Goal: Find specific page/section: Find specific page/section

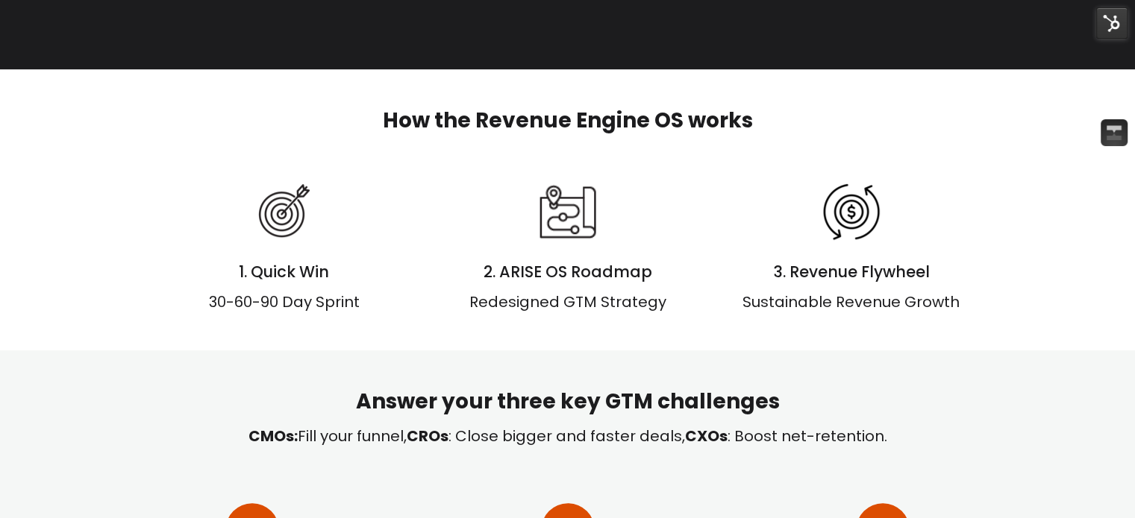
scroll to position [518, 0]
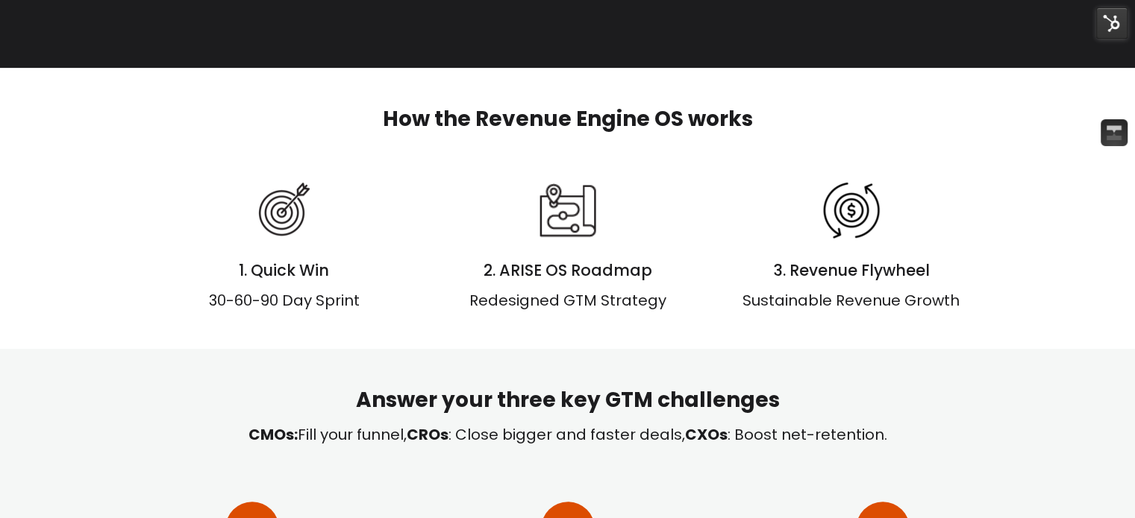
click at [1107, 22] on img at bounding box center [1111, 22] width 31 height 31
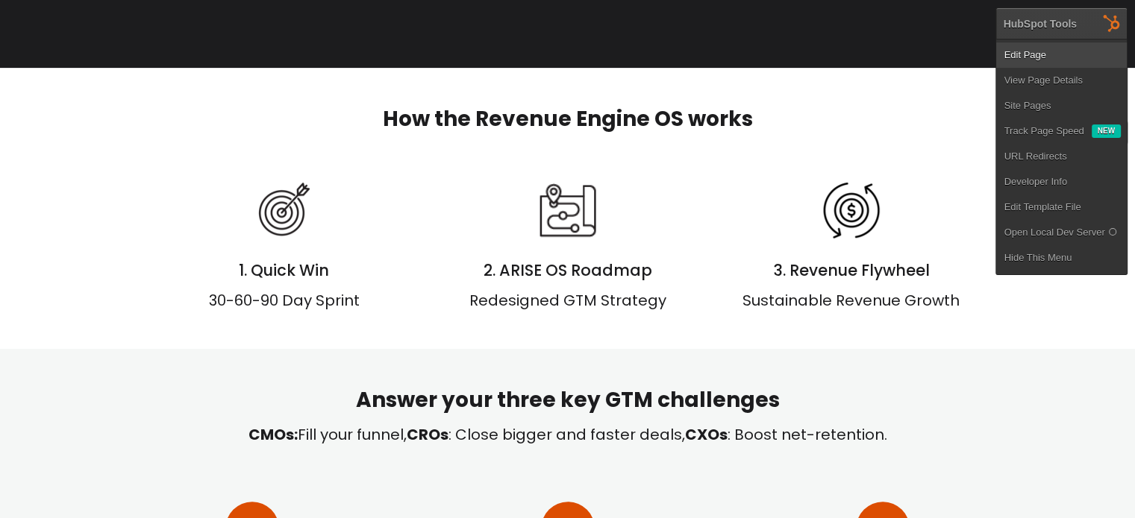
click at [1044, 50] on link "Edit Page" at bounding box center [1061, 55] width 131 height 25
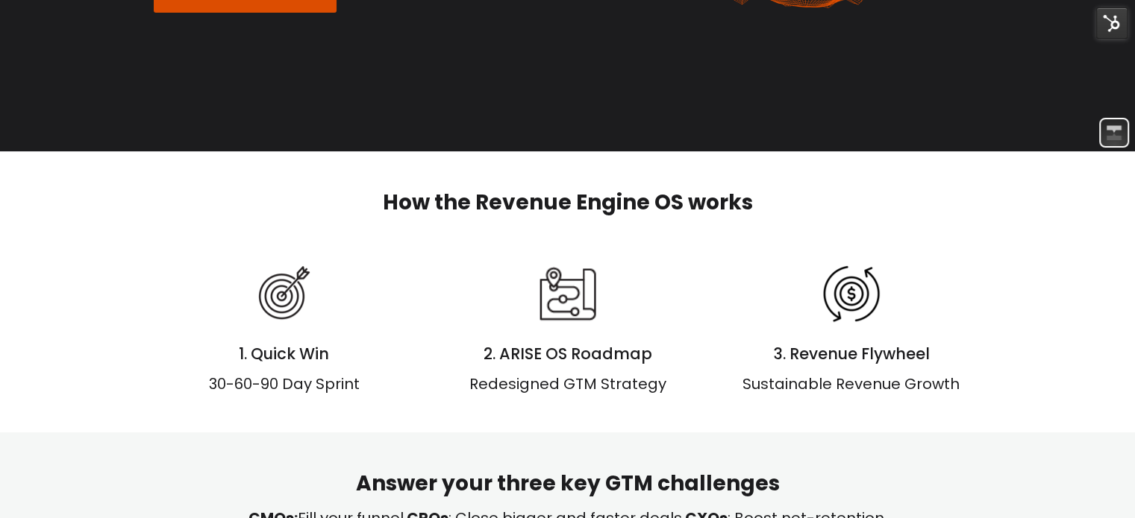
scroll to position [489, 0]
